Goal: Task Accomplishment & Management: Complete application form

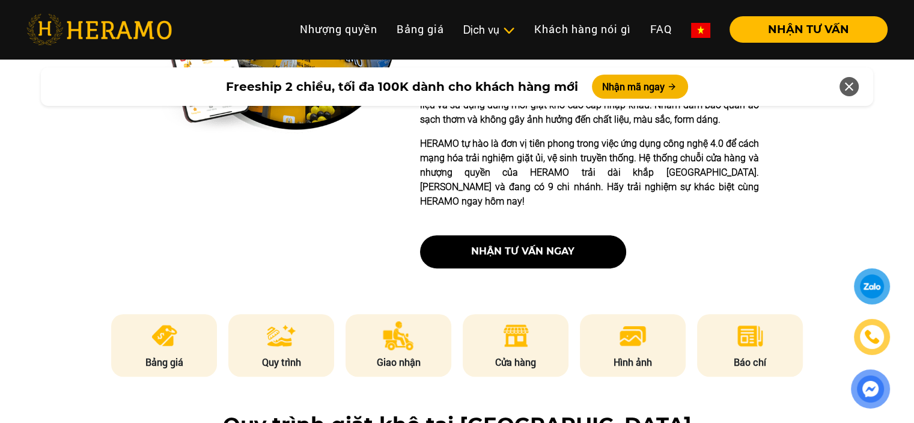
scroll to position [601, 0]
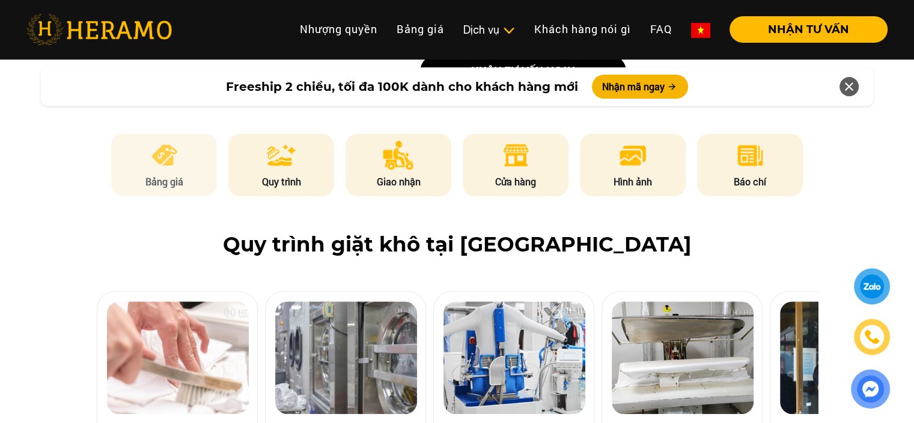
click at [160, 141] on img at bounding box center [164, 155] width 29 height 29
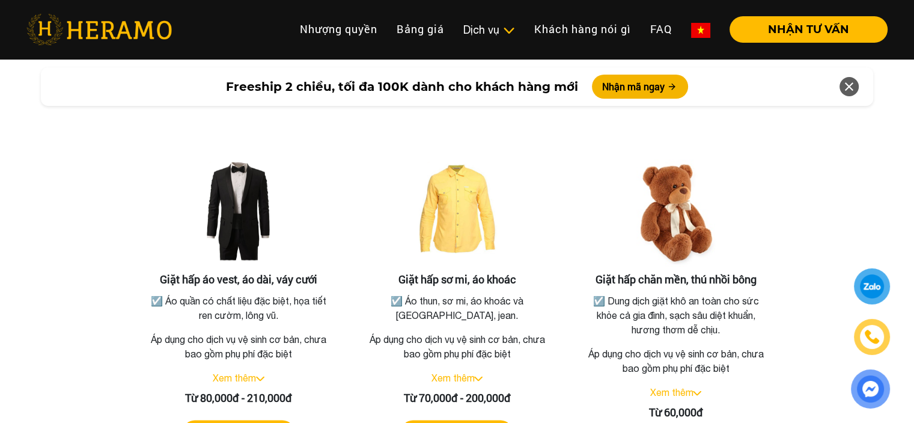
scroll to position [2216, 0]
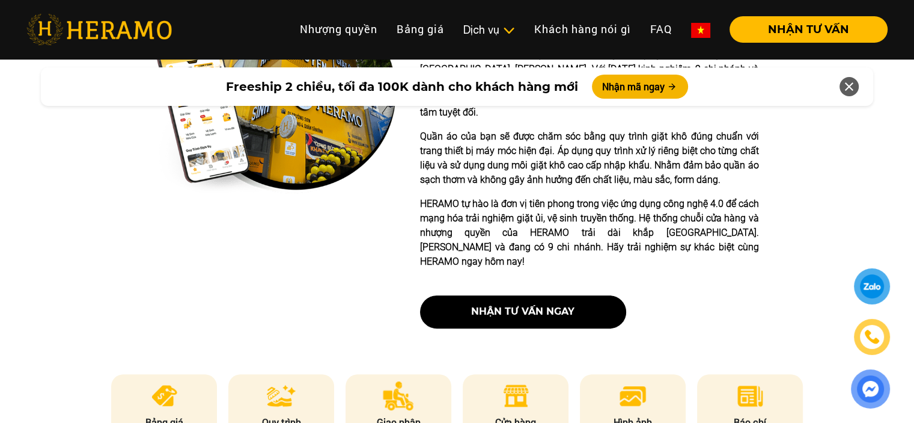
scroll to position [601, 0]
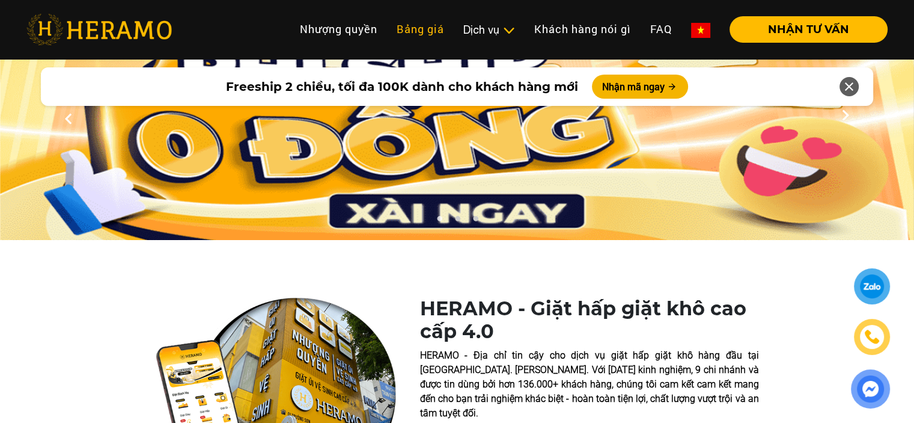
click at [415, 26] on link "Bảng giá" at bounding box center [420, 29] width 67 height 26
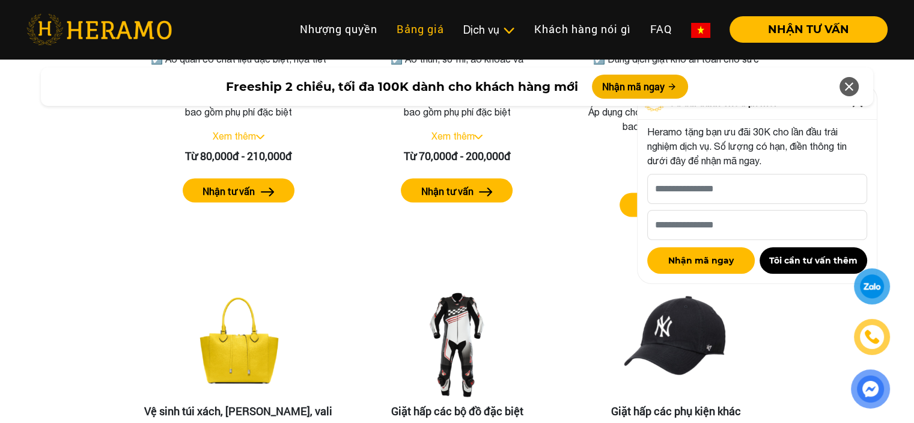
scroll to position [2637, 0]
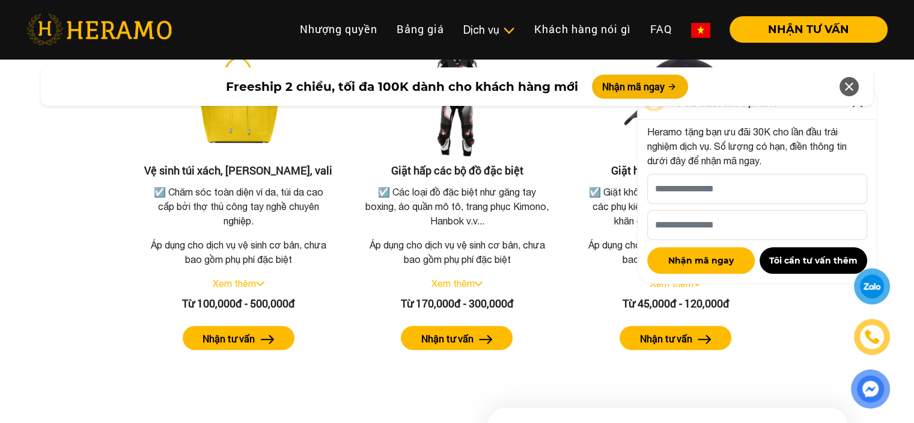
click at [848, 85] on icon at bounding box center [849, 87] width 14 height 22
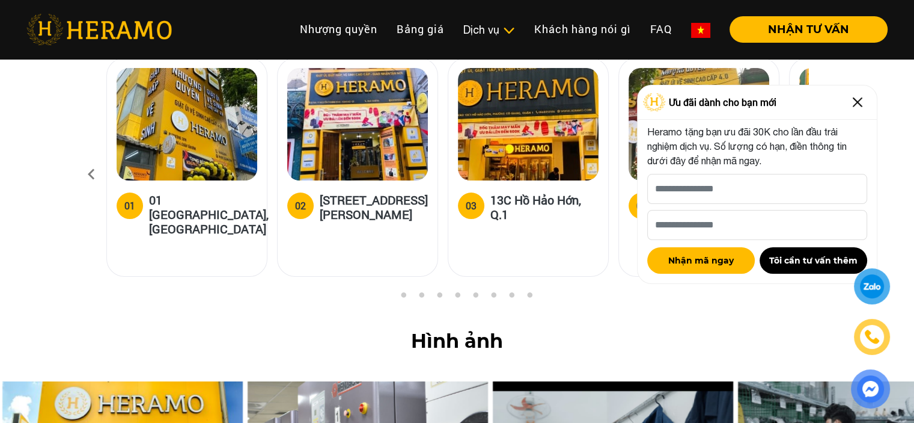
scroll to position [4801, 0]
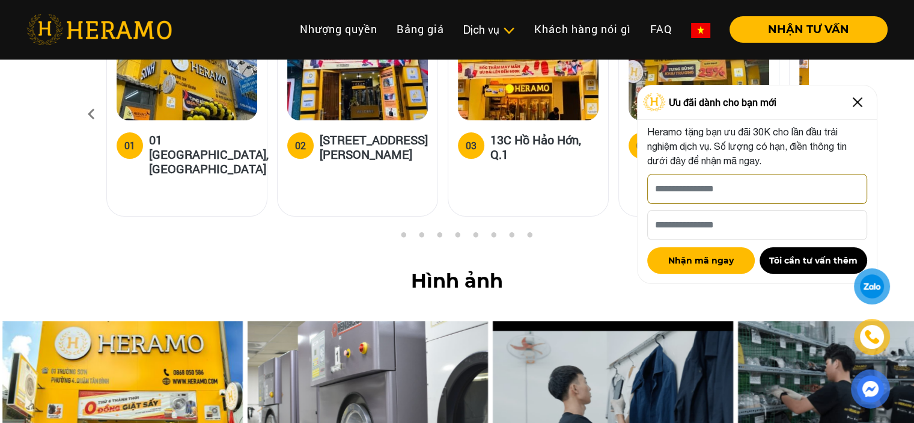
click at [759, 197] on input "[PERSON_NAME] xin tên của bạn nhé *" at bounding box center [757, 189] width 220 height 30
type input "*"
type input "**********"
click at [742, 220] on input "Số điện thoại HERAMO có thể liên hệ là *" at bounding box center [757, 225] width 220 height 30
type input "**********"
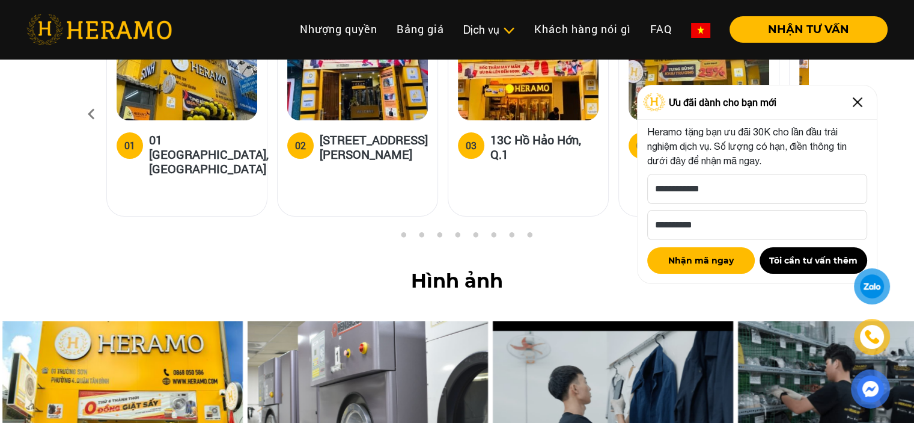
type input "**********"
click at [716, 262] on button "Nhận mã ngay" at bounding box center [701, 260] width 108 height 26
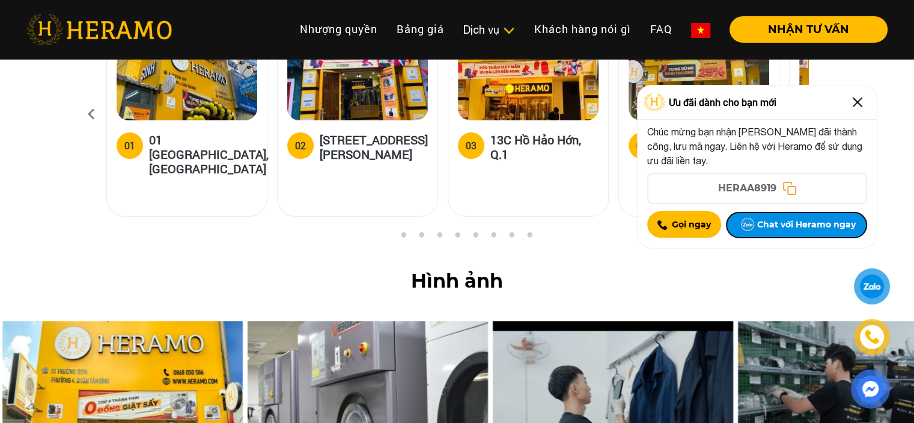
click at [838, 233] on button "Chat với Heramo ngay" at bounding box center [796, 225] width 141 height 26
click at [877, 290] on div at bounding box center [872, 285] width 24 height 23
click at [797, 222] on button "Chat với Heramo ngay" at bounding box center [796, 225] width 141 height 26
click at [868, 280] on div at bounding box center [872, 287] width 26 height 26
